Goal: Task Accomplishment & Management: Complete application form

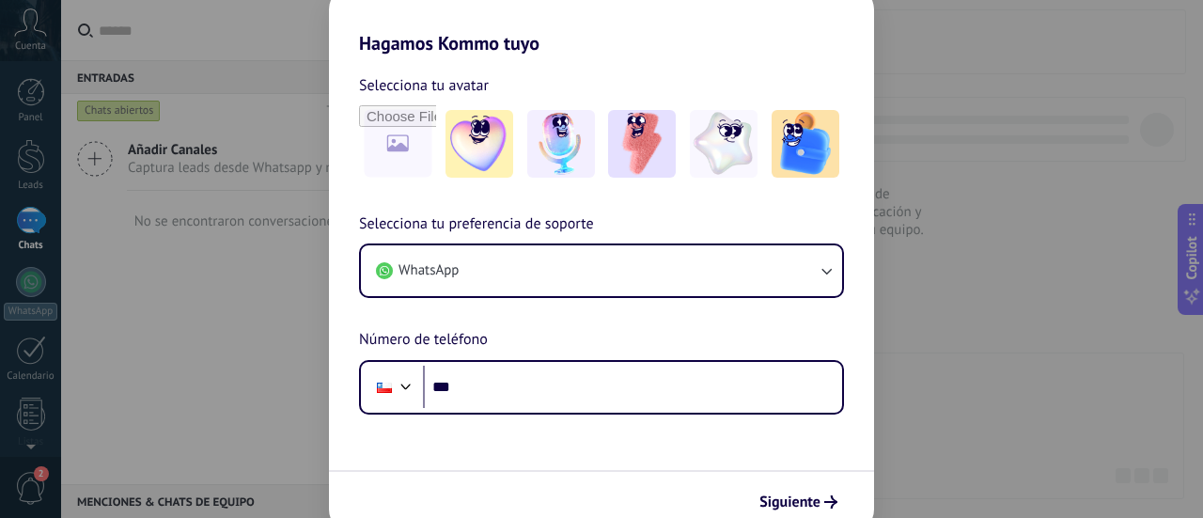
click at [900, 160] on div "Hagamos Kommo tuyo Selecciona tu avatar Selecciona tu preferencia de soporte Wh…" at bounding box center [601, 259] width 1203 height 518
click at [816, 503] on span "Siguiente" at bounding box center [789, 501] width 61 height 13
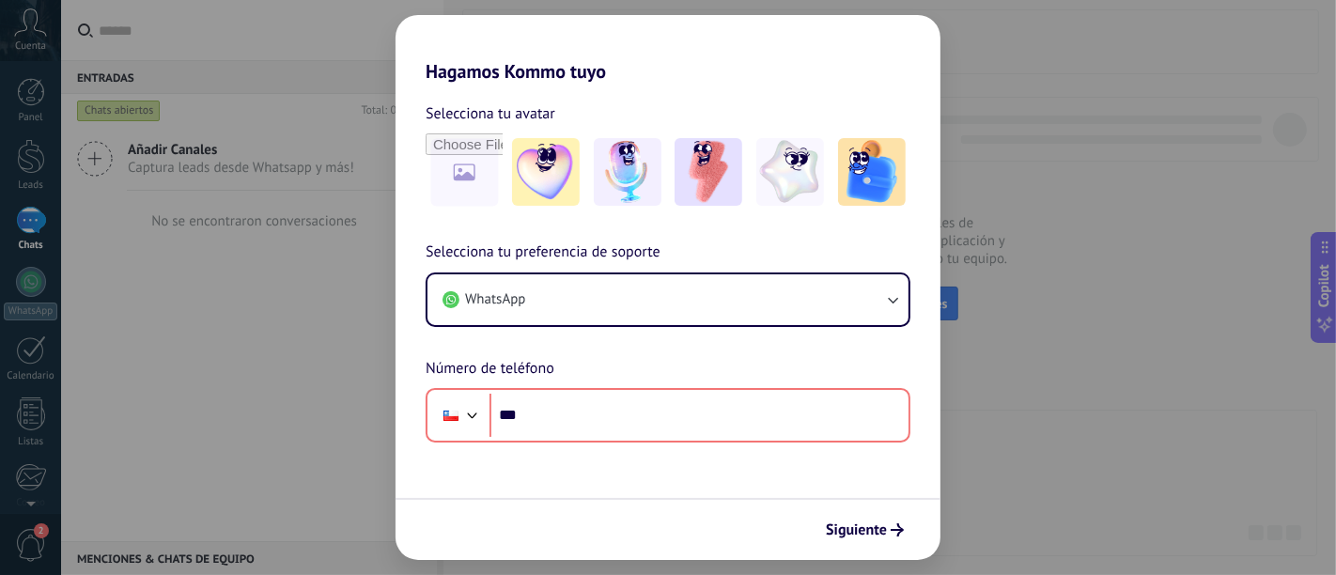
drag, startPoint x: 1081, startPoint y: 20, endPoint x: 812, endPoint y: 497, distance: 547.9
click at [812, 497] on form "Selecciona tu avatar Selecciona tu preferencia de soporte WhatsApp Número de te…" at bounding box center [668, 321] width 545 height 477
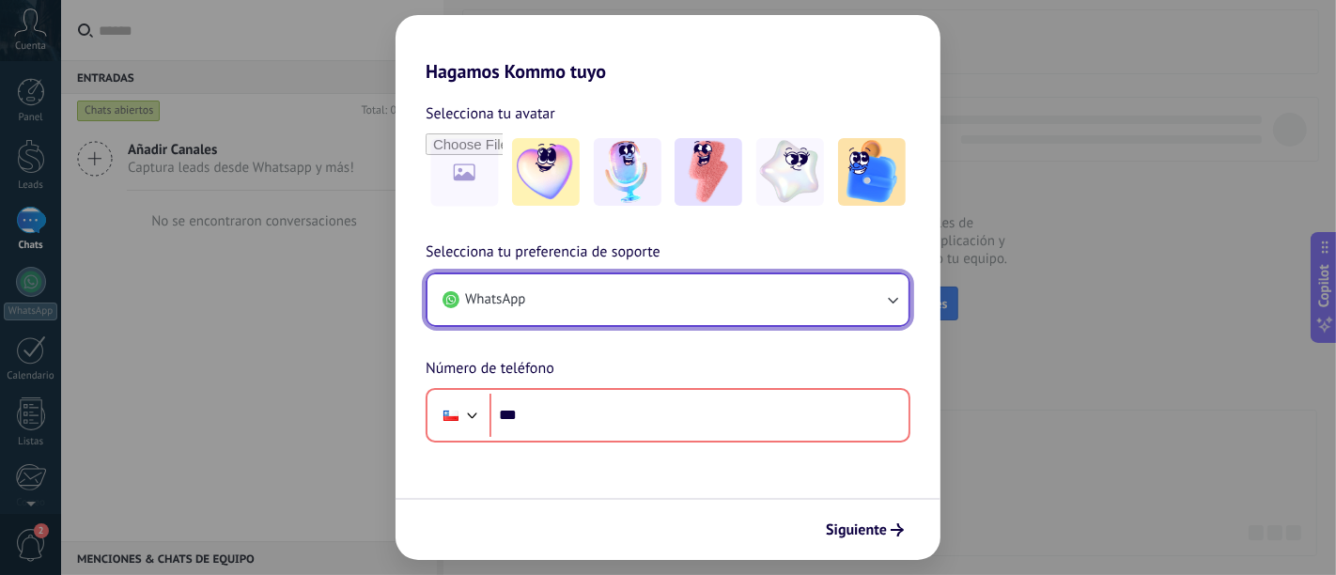
click at [753, 287] on button "WhatsApp" at bounding box center [668, 299] width 481 height 51
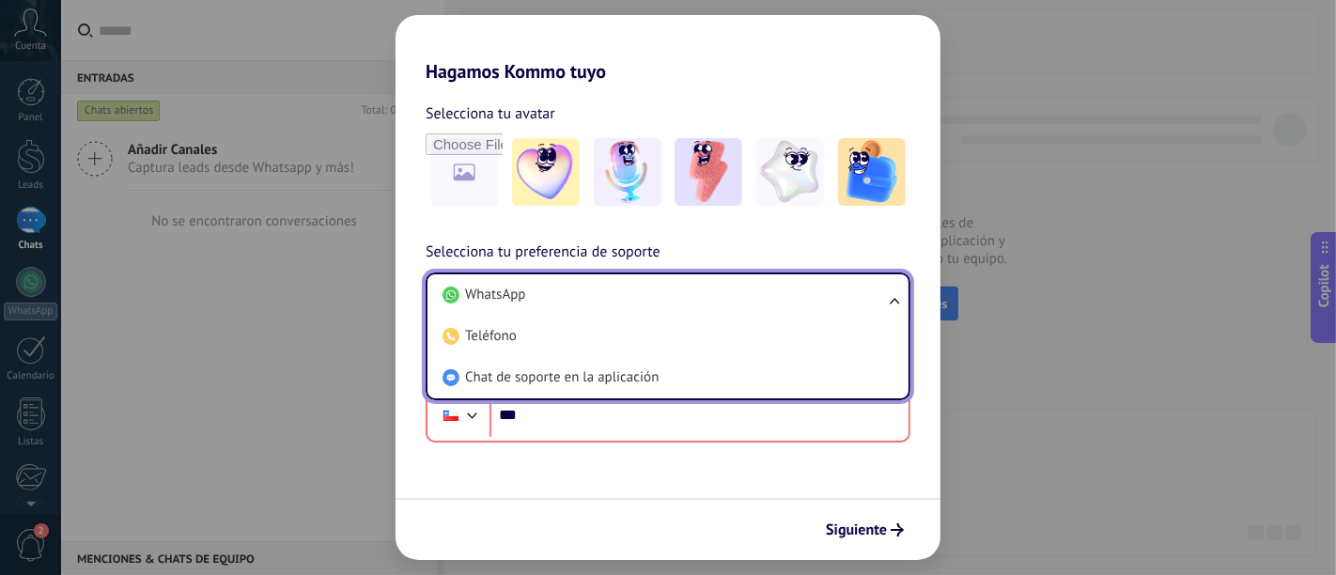
click at [753, 287] on li "WhatsApp" at bounding box center [664, 294] width 459 height 41
